Goal: Transaction & Acquisition: Purchase product/service

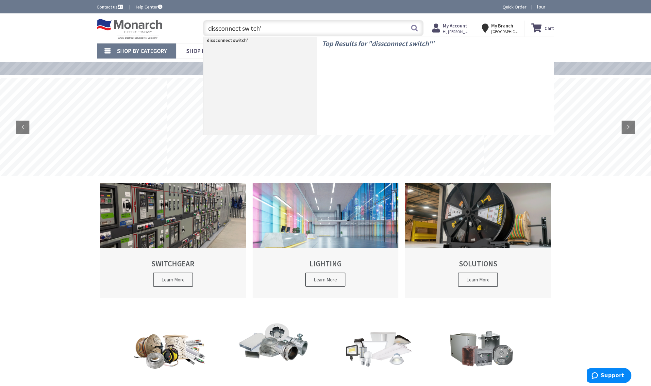
type input "dissconnect switch"
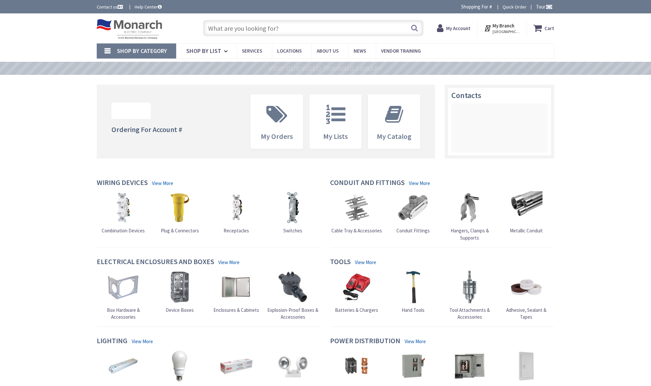
click at [238, 21] on input "text" at bounding box center [313, 28] width 221 height 16
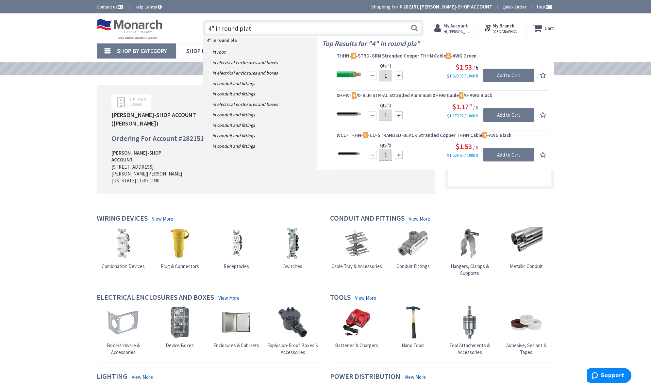
type input "4" in round plate"
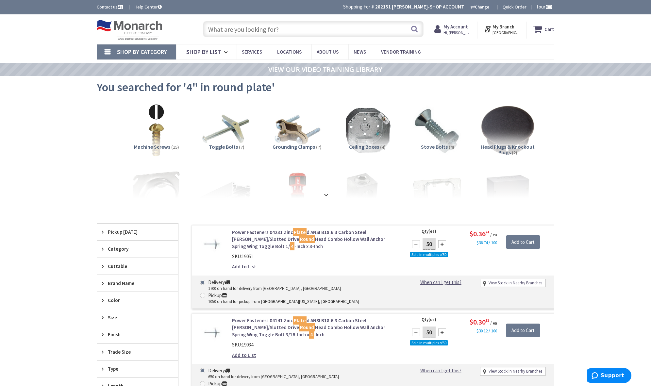
click at [234, 25] on input "text" at bounding box center [313, 29] width 221 height 16
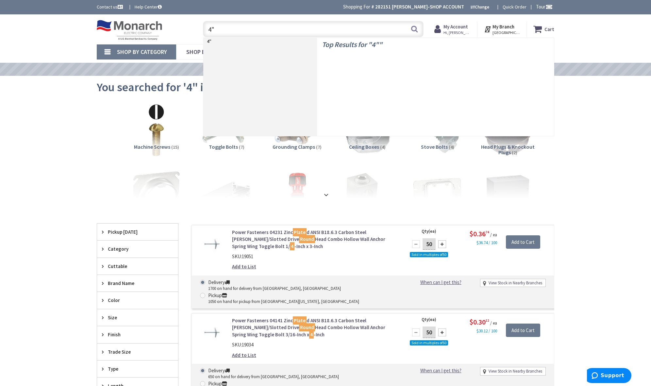
type input "4""
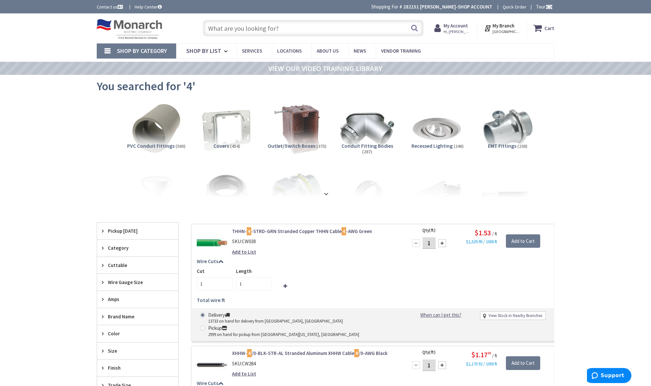
click at [265, 28] on input "text" at bounding box center [313, 28] width 221 height 16
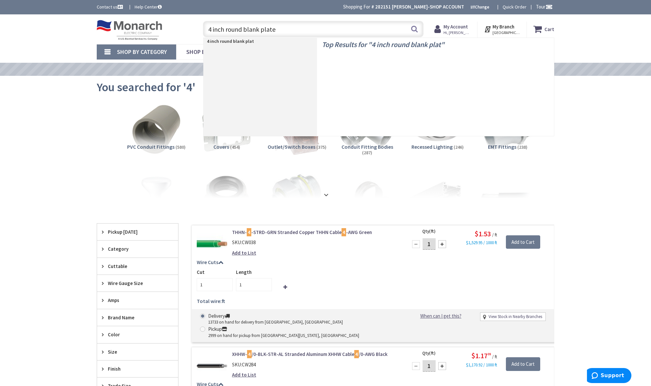
type input "4 inch round blank plate\"
